Goal: Navigation & Orientation: Find specific page/section

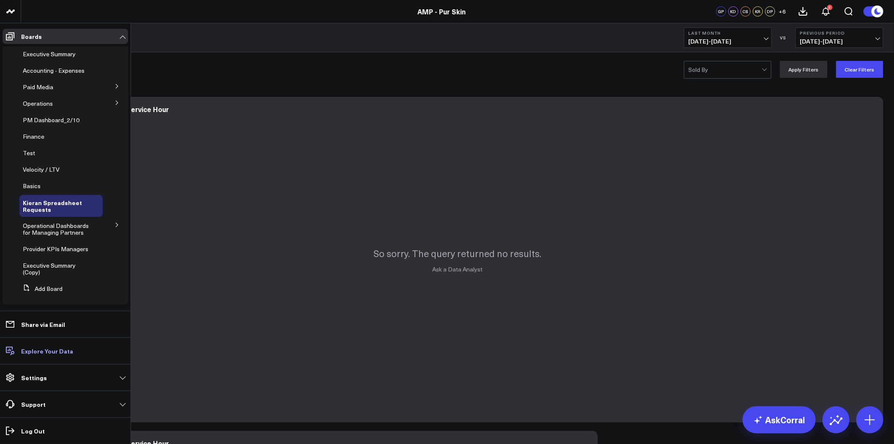
click at [65, 349] on p "Explore Your Data" at bounding box center [47, 350] width 52 height 7
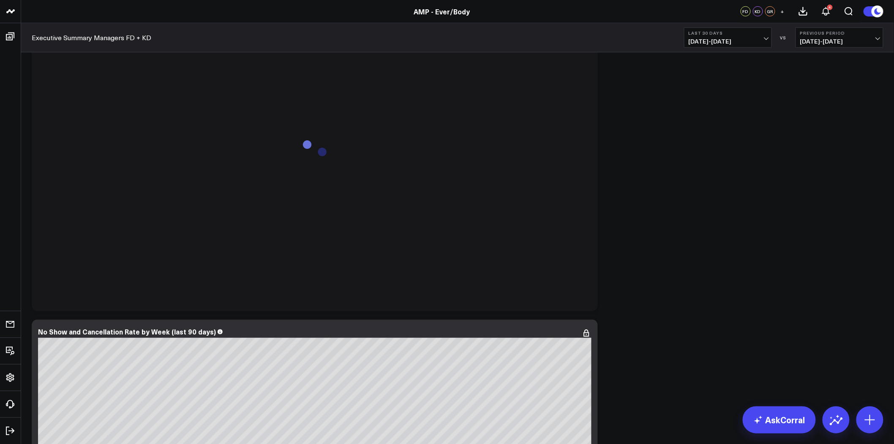
scroll to position [1596, 0]
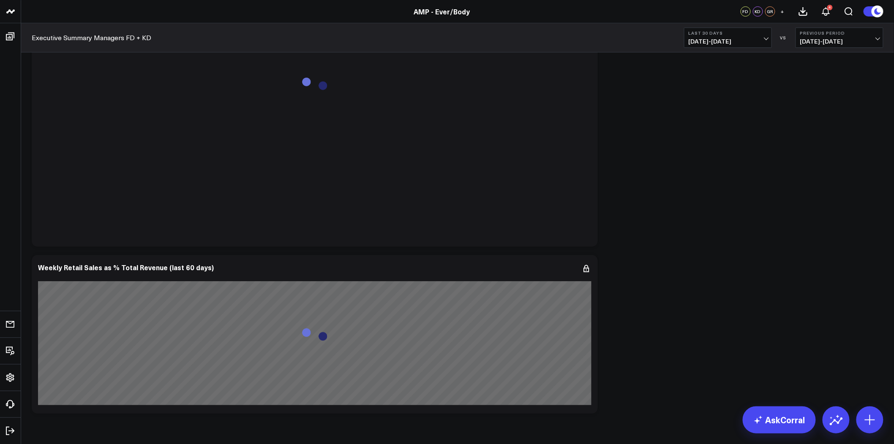
scroll to position [3847, 0]
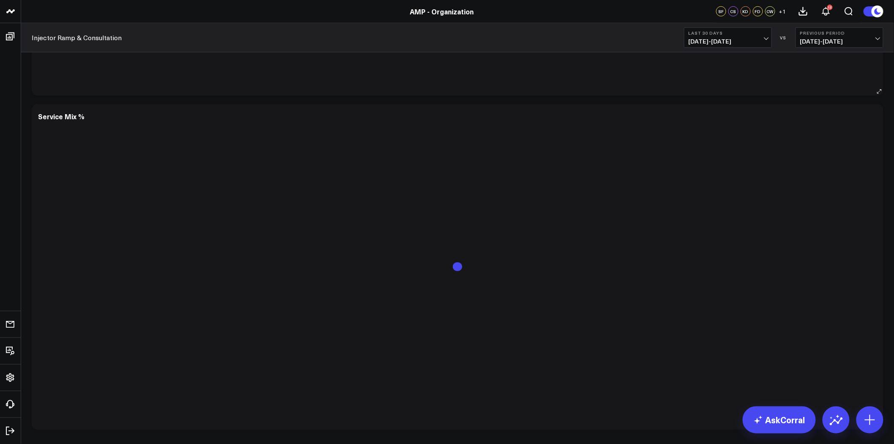
scroll to position [4395, 0]
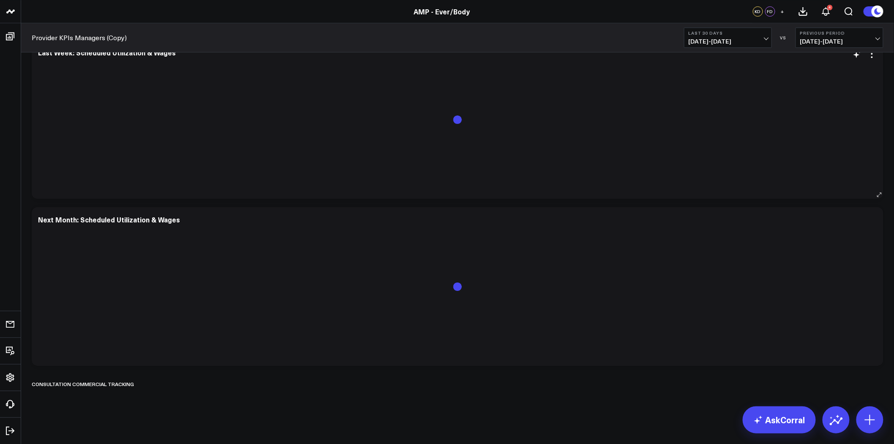
scroll to position [2431, 0]
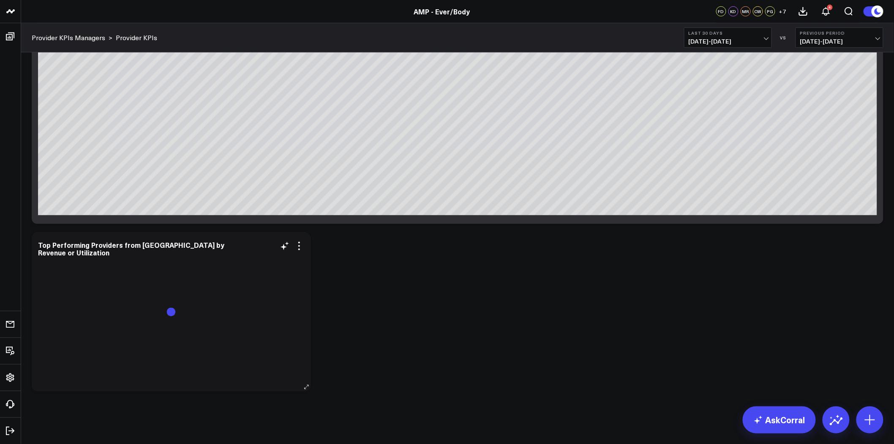
scroll to position [2965, 0]
